Goal: Information Seeking & Learning: Learn about a topic

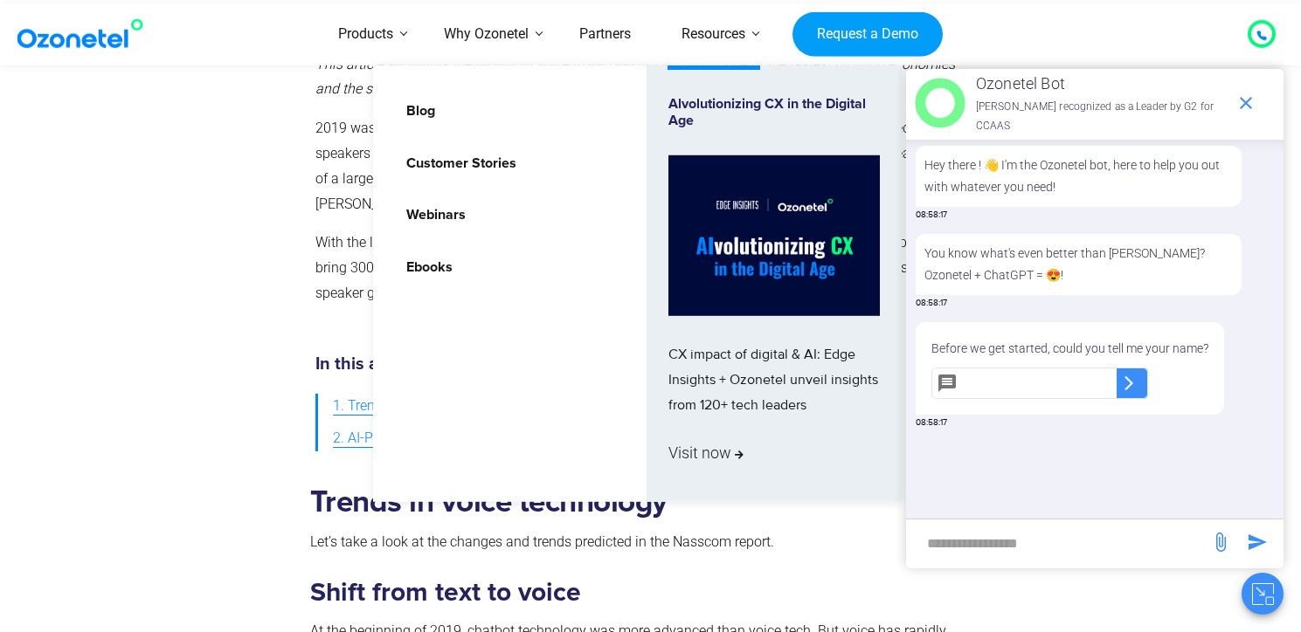
scroll to position [1191, 0]
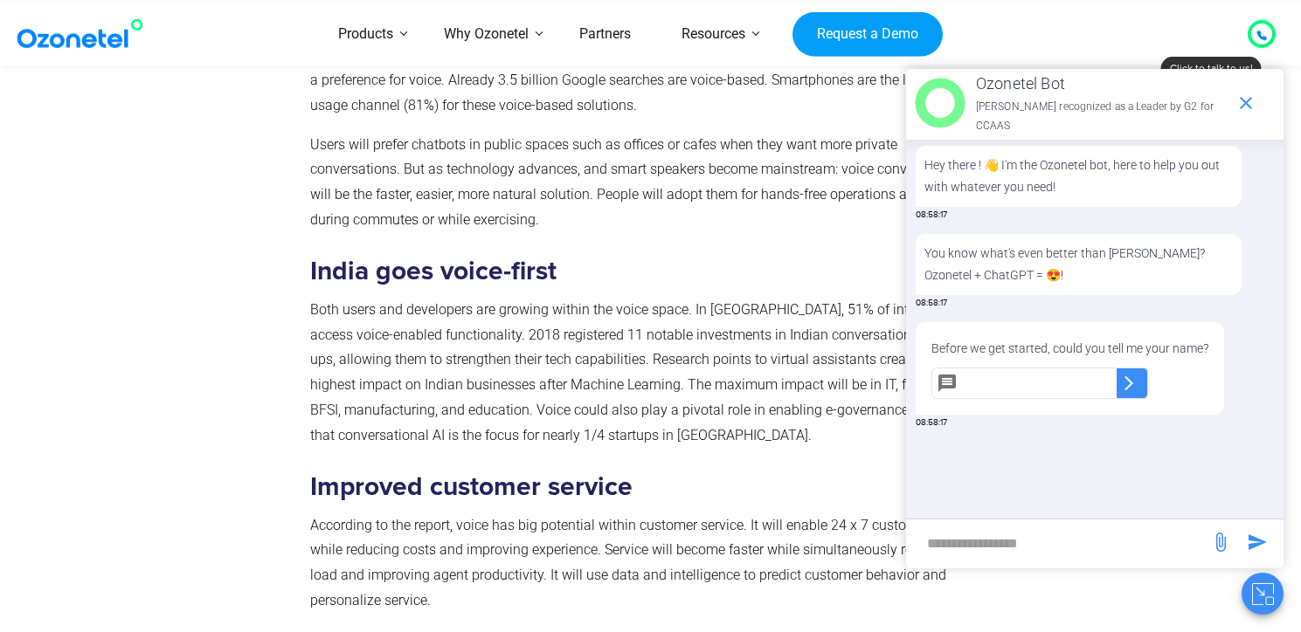
click at [79, 203] on section "Trends in voice technology Let’s take a look at the changes and trends predicte…" at bounding box center [650, 508] width 1301 height 1276
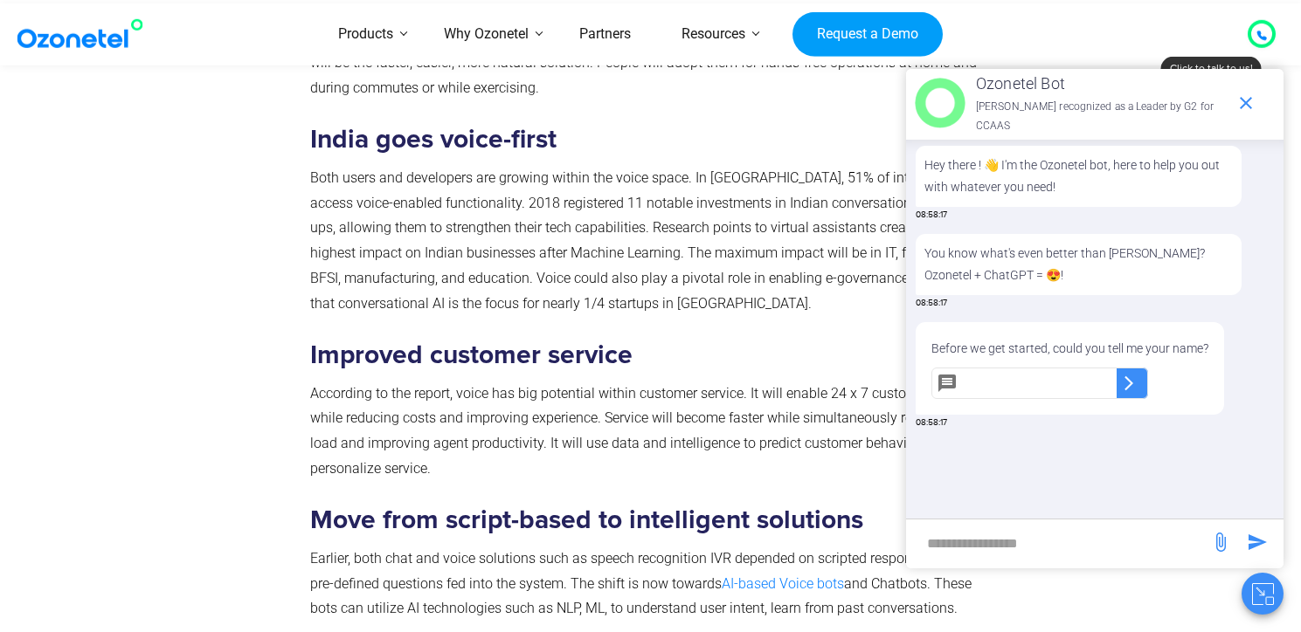
scroll to position [1322, 0]
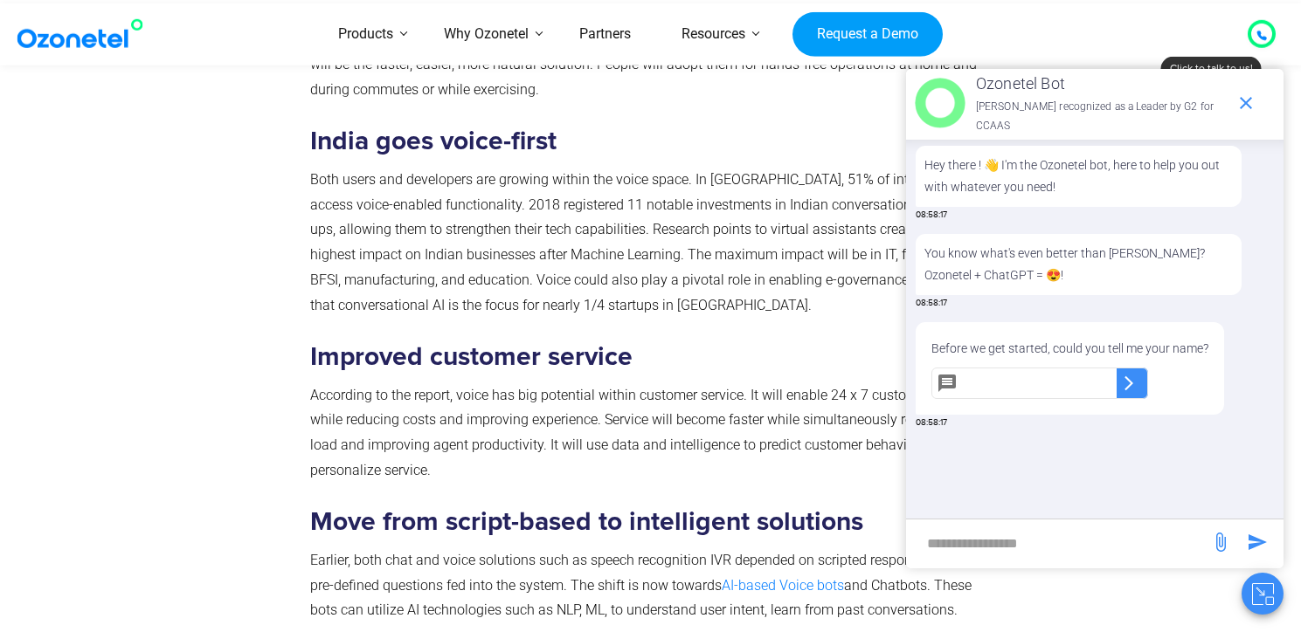
click at [1267, 86] on div at bounding box center [1255, 103] width 55 height 35
click at [1244, 100] on icon "end chat or minimize" at bounding box center [1245, 103] width 12 height 12
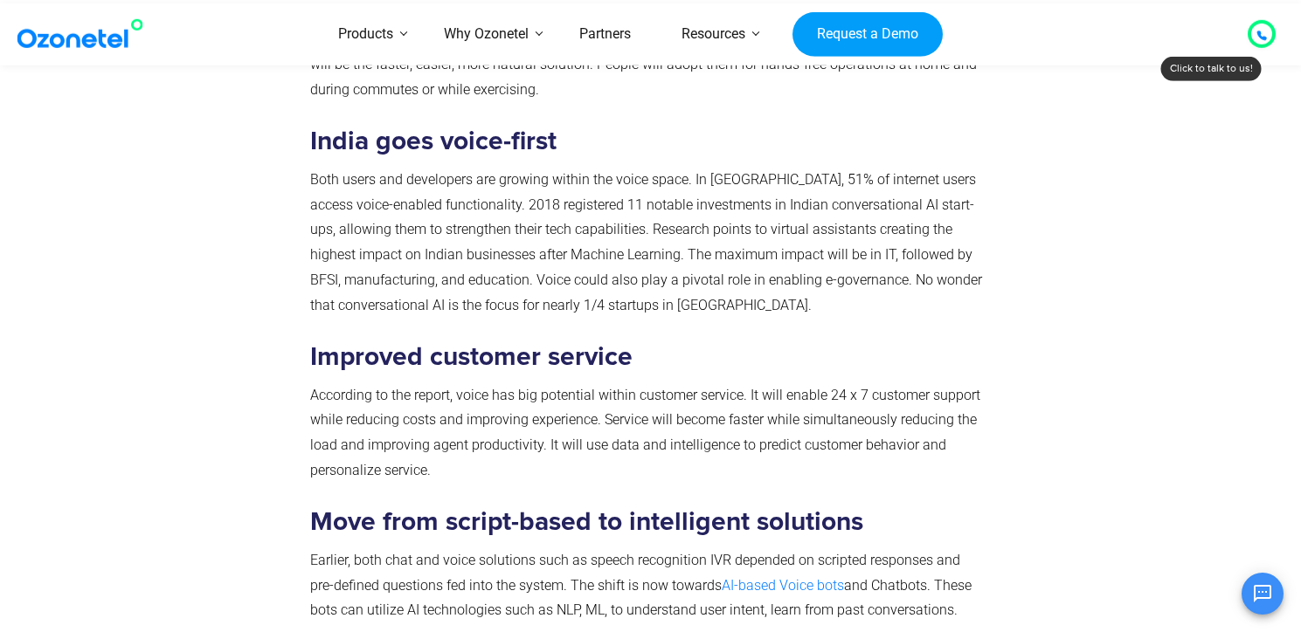
click at [1259, 604] on icon "Open chat" at bounding box center [1262, 593] width 21 height 21
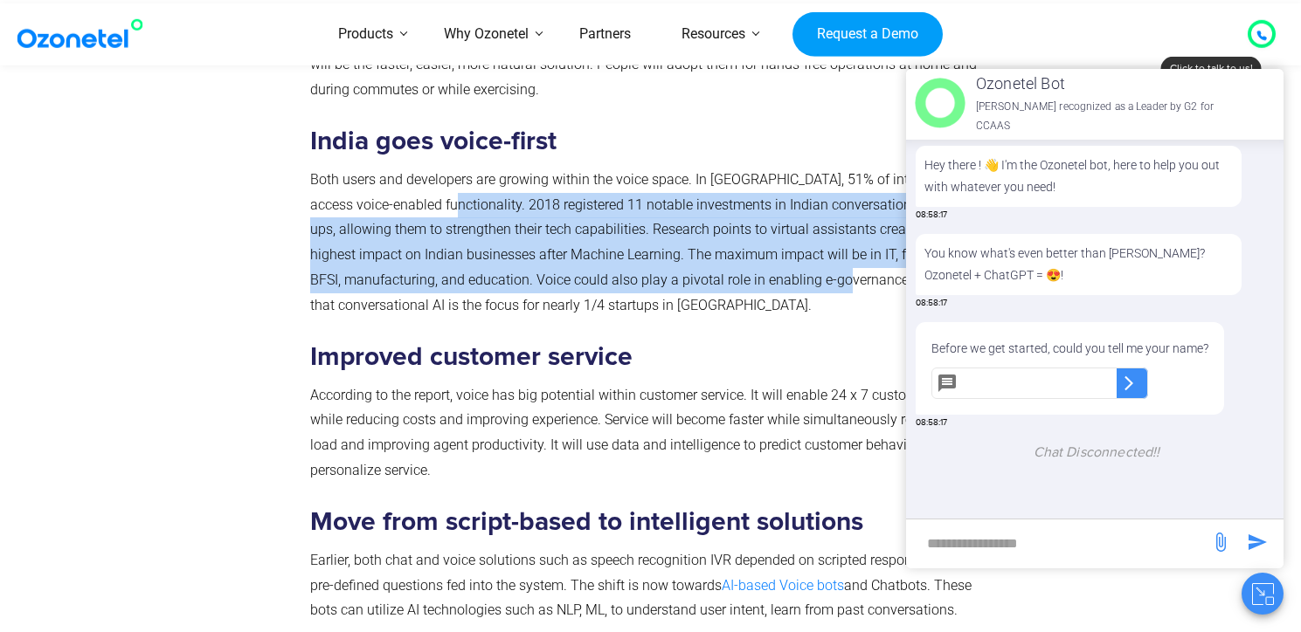
drag, startPoint x: 440, startPoint y: 204, endPoint x: 792, endPoint y: 281, distance: 360.3
click at [792, 281] on p "Both users and developers are growing within the voice space. In [GEOGRAPHIC_DA…" at bounding box center [647, 243] width 674 height 151
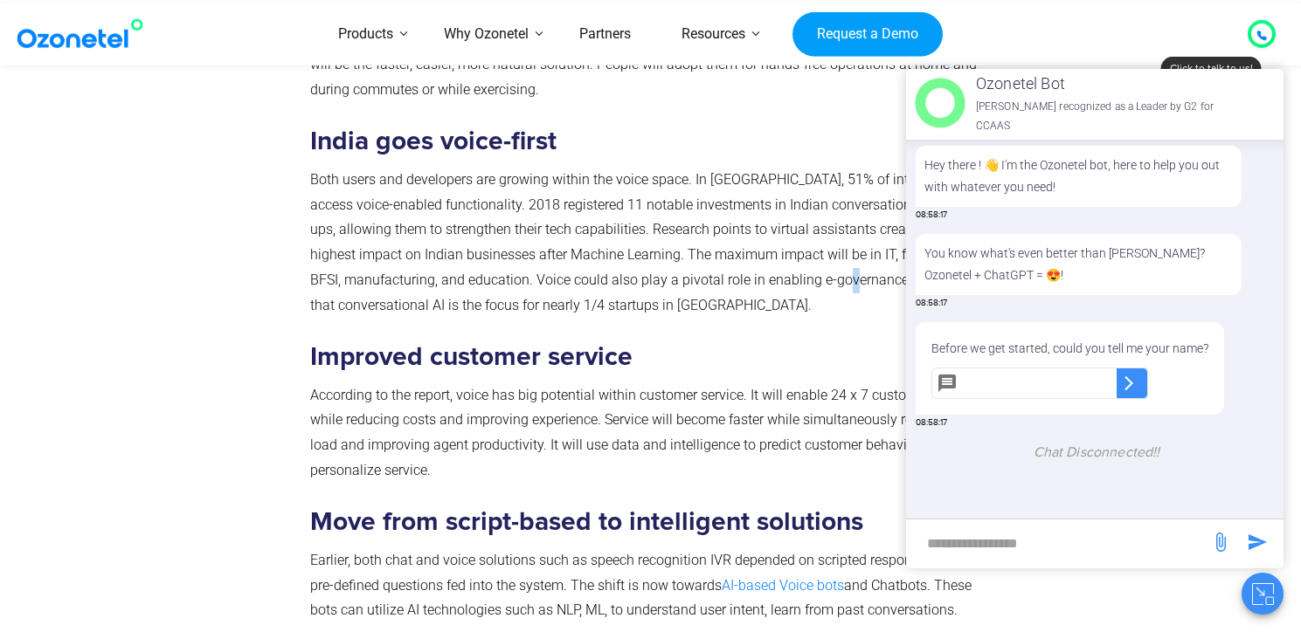
click at [792, 281] on p "Both users and developers are growing within the voice space. In [GEOGRAPHIC_DA…" at bounding box center [647, 243] width 674 height 151
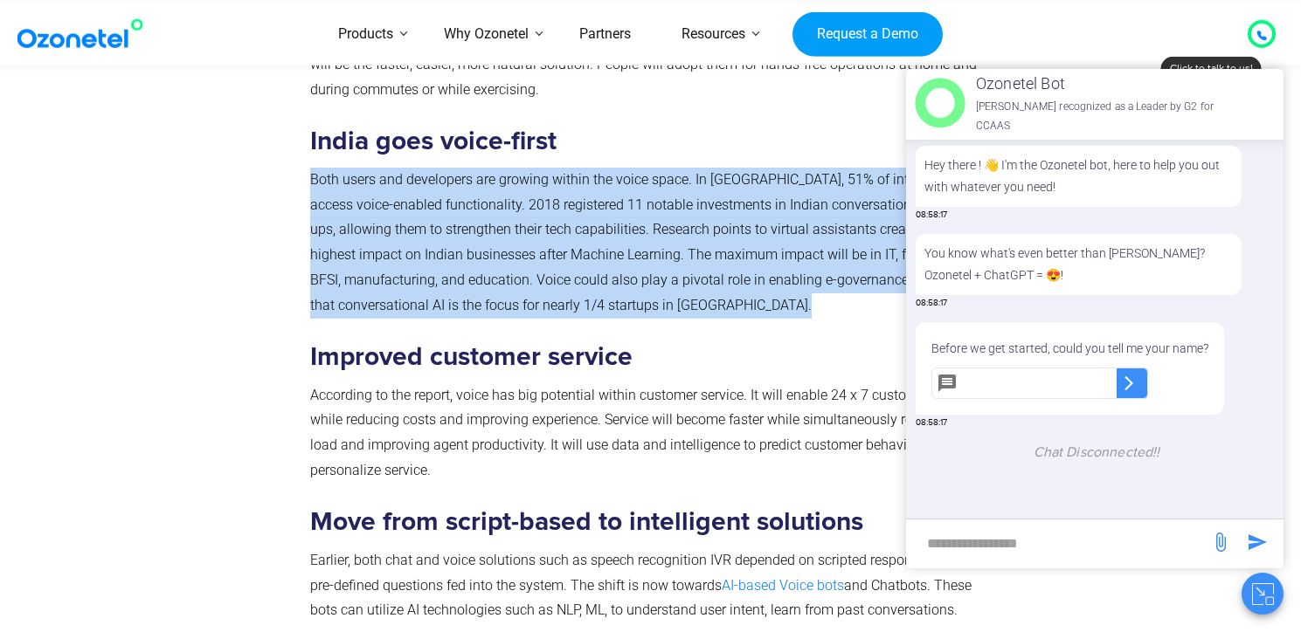
drag, startPoint x: 792, startPoint y: 281, endPoint x: 878, endPoint y: 300, distance: 87.7
click at [793, 281] on p "Both users and developers are growing within the voice space. In [GEOGRAPHIC_DA…" at bounding box center [647, 243] width 674 height 151
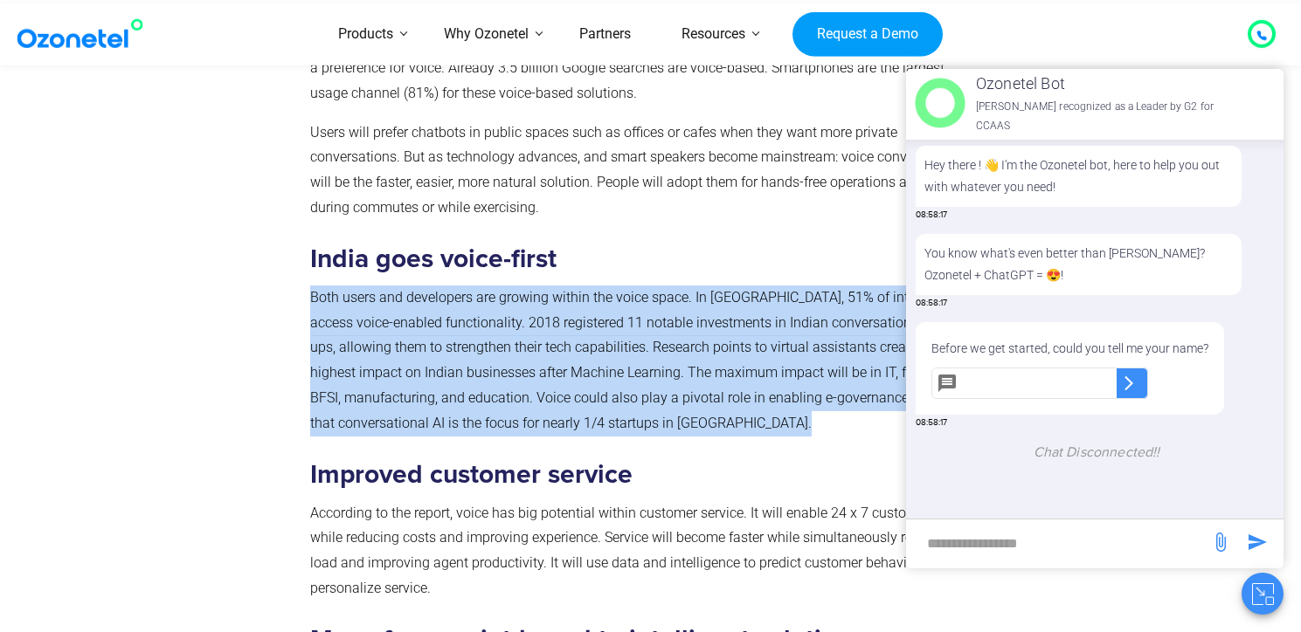
scroll to position [1161, 0]
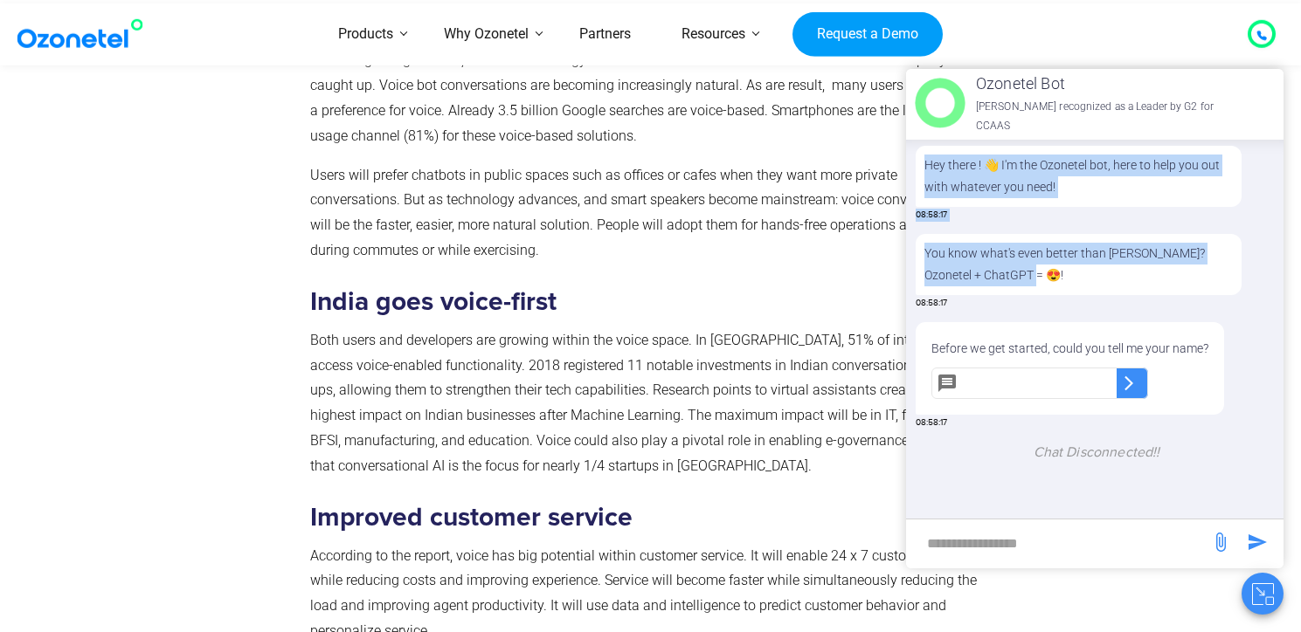
drag, startPoint x: 1030, startPoint y: 297, endPoint x: 953, endPoint y: 153, distance: 163.3
click at [940, 142] on div "Hey there ! 👋 I'm the Ozonetel bot, here to help you out with whatever you need…" at bounding box center [1096, 329] width 374 height 379
click at [1082, 295] on div "You know what's even better than [PERSON_NAME]? Ozonetel + ChatGPT = 😍!" at bounding box center [1078, 264] width 326 height 61
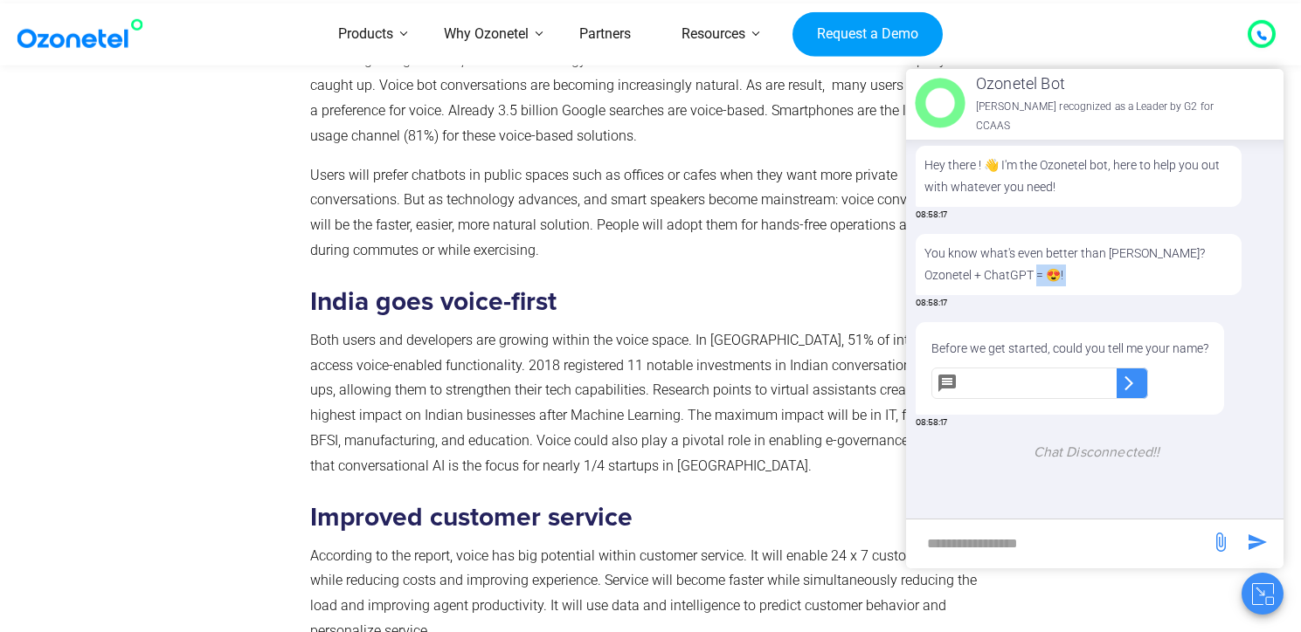
click at [1082, 295] on div "You know what's even better than Ozonetel? Ozonetel + ChatGPT = 😍!" at bounding box center [1078, 264] width 326 height 61
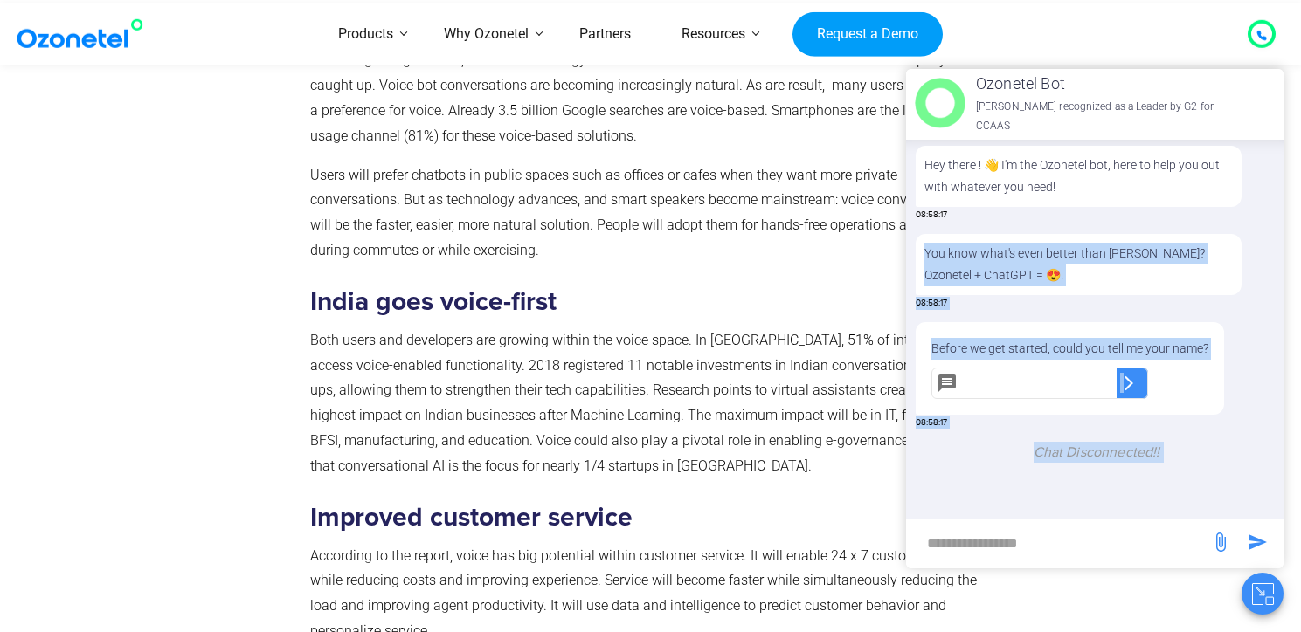
drag, startPoint x: 1087, startPoint y: 446, endPoint x: 1081, endPoint y: 487, distance: 40.6
click at [1081, 485] on div "Hey there ! 👋 I'm the Ozonetel bot, here to help you out with whatever you need…" at bounding box center [1096, 329] width 374 height 379
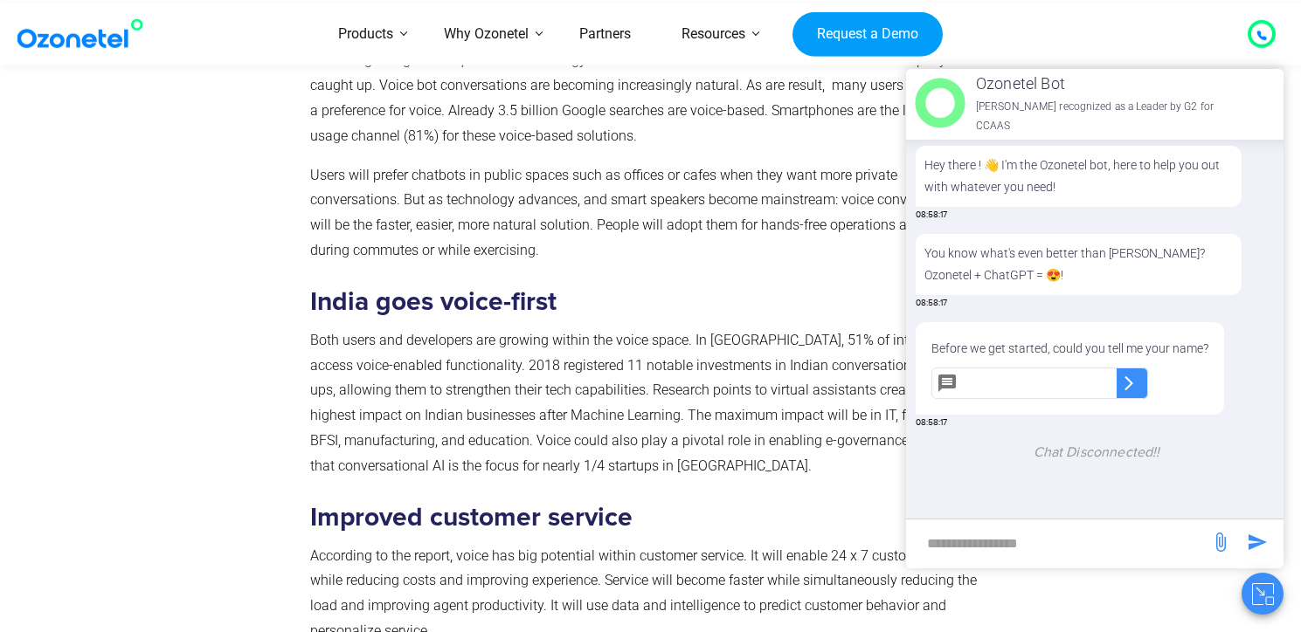
click at [1081, 488] on div "Hey there ! 👋 I'm the Ozonetel bot, here to help you out with whatever you need…" at bounding box center [1096, 329] width 374 height 379
